Goal: Check status: Check status

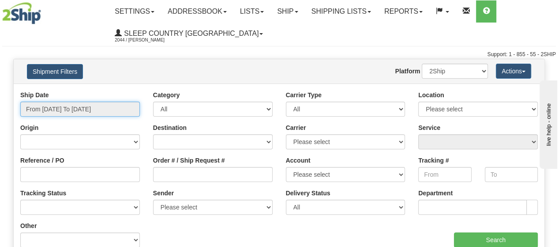
click at [94, 107] on input "From [DATE] To [DATE]" at bounding box center [80, 109] width 120 height 15
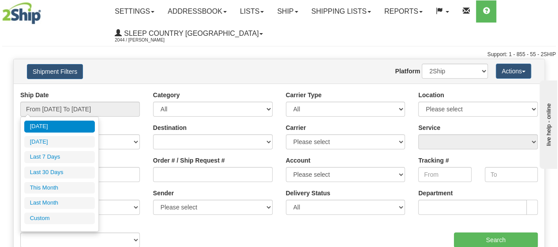
click at [63, 169] on li "Last 30 Days" at bounding box center [59, 172] width 71 height 12
type input "From [DATE] To [DATE]"
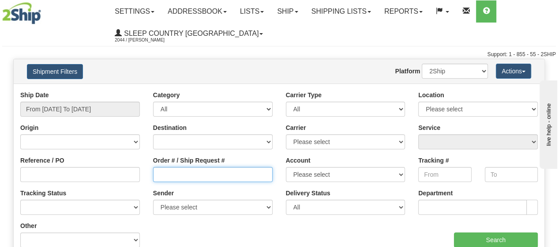
click at [194, 169] on input "Order # / Ship Request #" at bounding box center [213, 174] width 120 height 15
paste input "9000I069527"
type input "9000I069527"
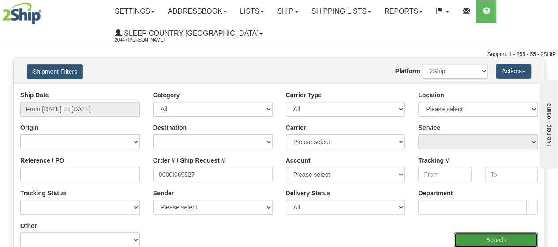
click at [494, 245] on input "Search" at bounding box center [496, 239] width 84 height 15
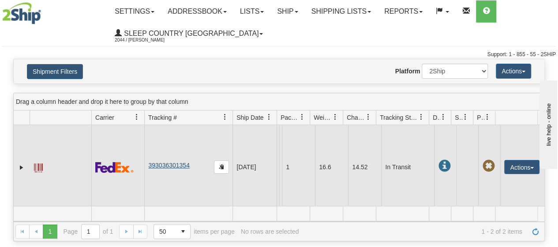
drag, startPoint x: 193, startPoint y: 179, endPoint x: 155, endPoint y: 177, distance: 38.4
click at [155, 177] on td "393036301354" at bounding box center [188, 167] width 88 height 84
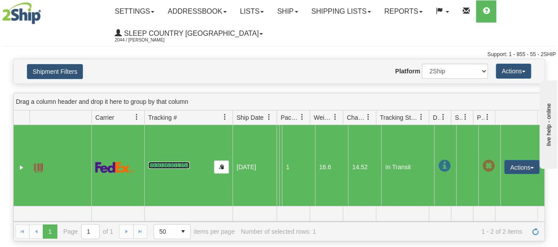
click at [162, 169] on link "393036301354" at bounding box center [168, 165] width 41 height 7
